Goal: Submit feedback/report problem

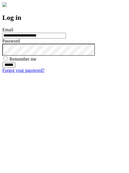
type input "**********"
click at [16, 68] on input "******" at bounding box center [8, 65] width 13 height 6
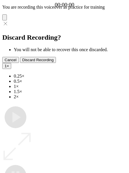
type input "**********"
